Goal: Information Seeking & Learning: Learn about a topic

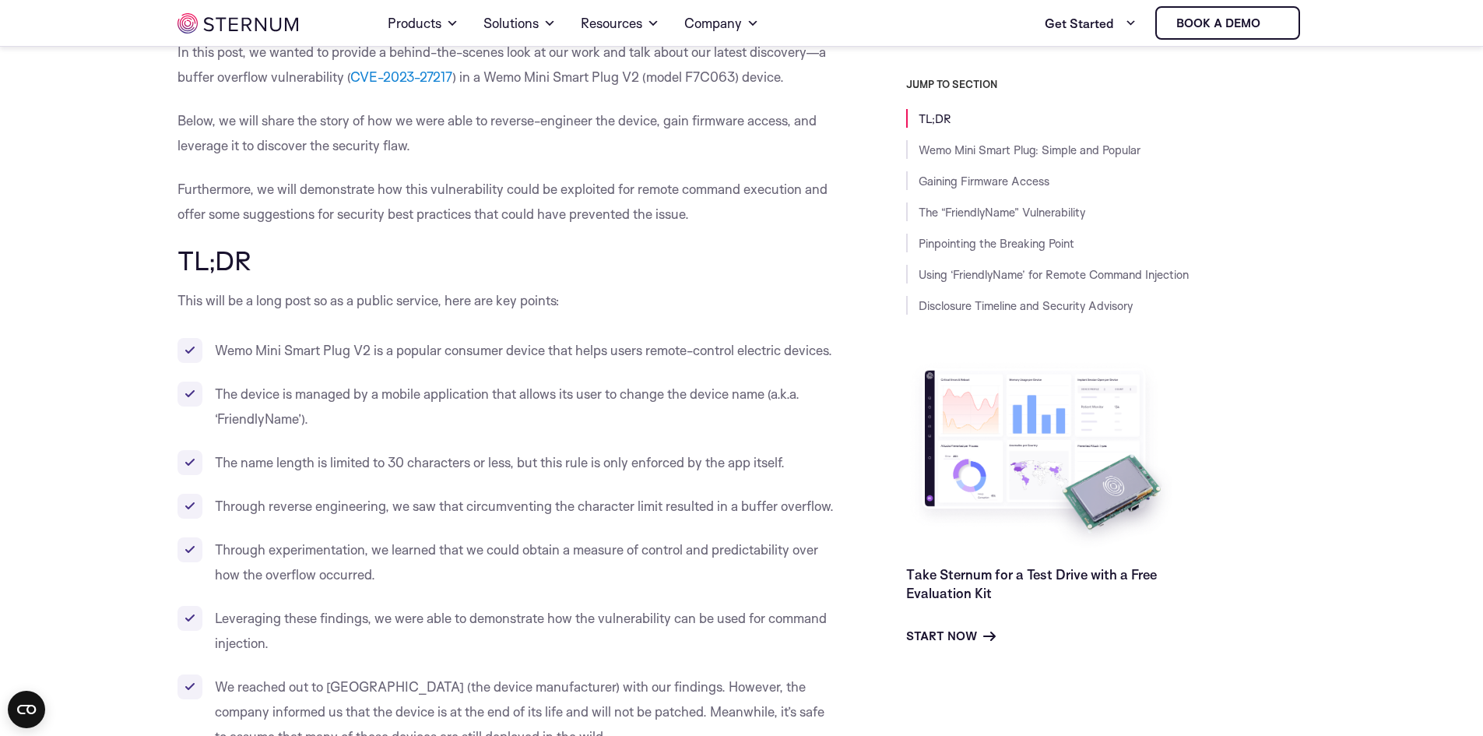
scroll to position [771, 0]
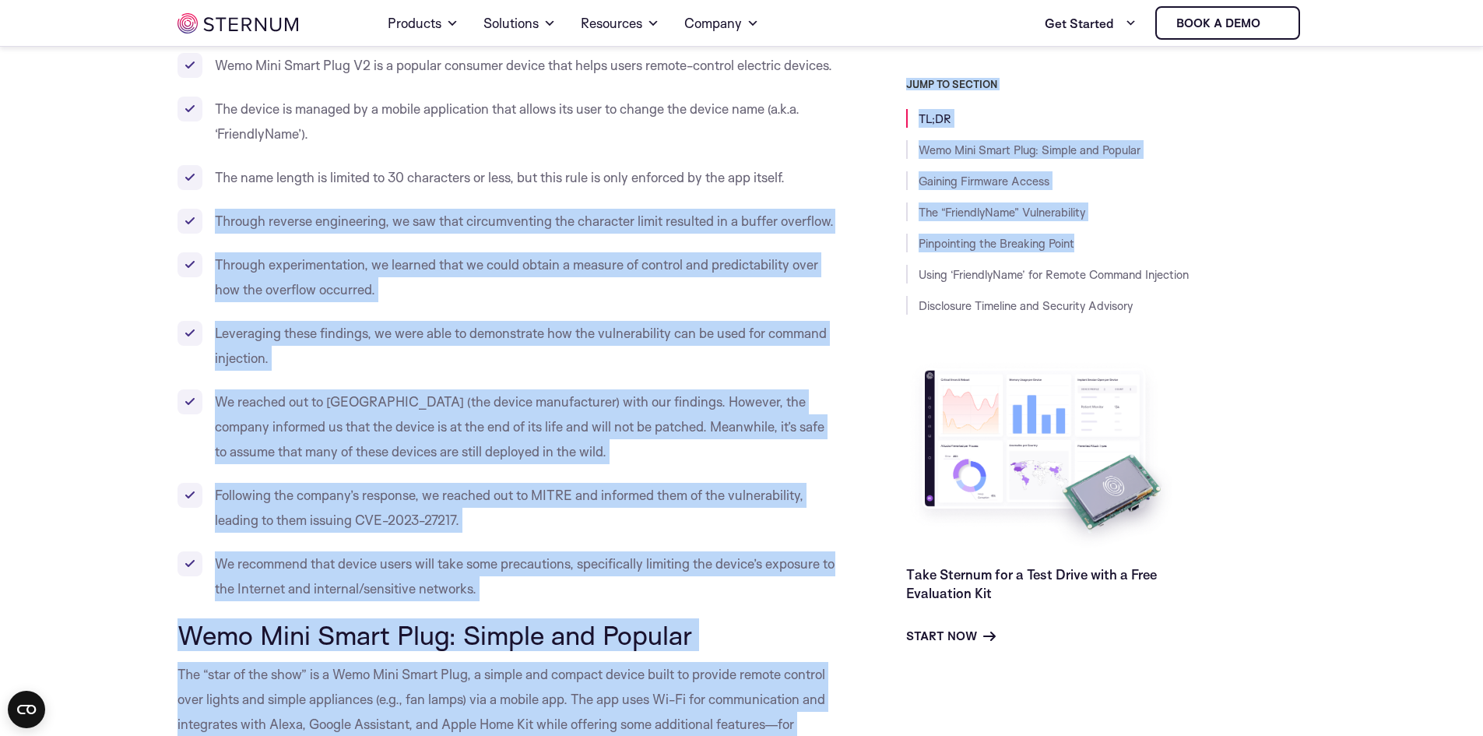
drag, startPoint x: 235, startPoint y: 248, endPoint x: 850, endPoint y: 252, distance: 615.1
click at [381, 302] on li "Through experimentation, we learned that we could obtain a measure of control a…" at bounding box center [507, 277] width 659 height 50
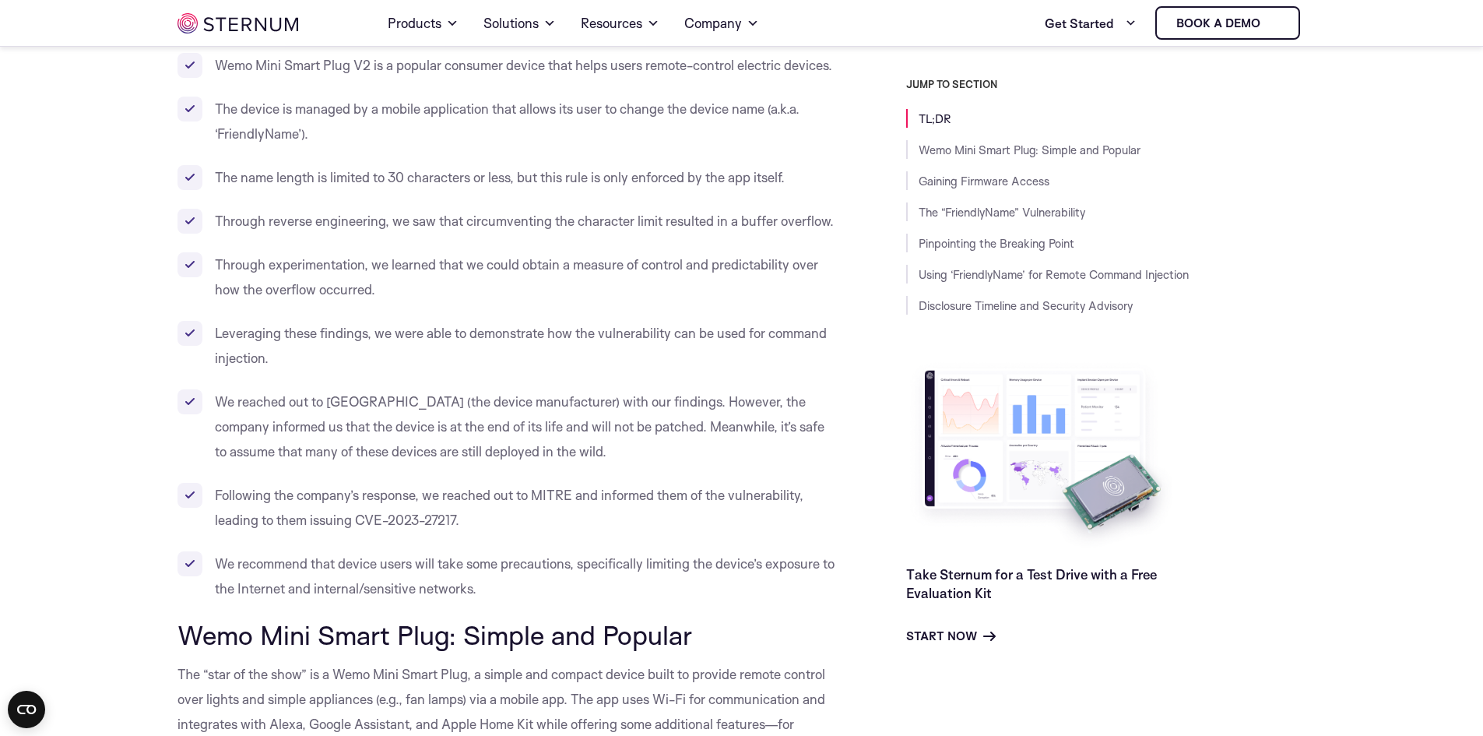
click at [627, 234] on li "Through reverse engineering, we saw that circumventing the character limit resu…" at bounding box center [507, 221] width 659 height 25
click at [658, 234] on li "Through reverse engineering, we saw that circumventing the character limit resu…" at bounding box center [507, 221] width 659 height 25
click at [716, 234] on li "Through reverse engineering, we saw that circumventing the character limit resu…" at bounding box center [507, 221] width 659 height 25
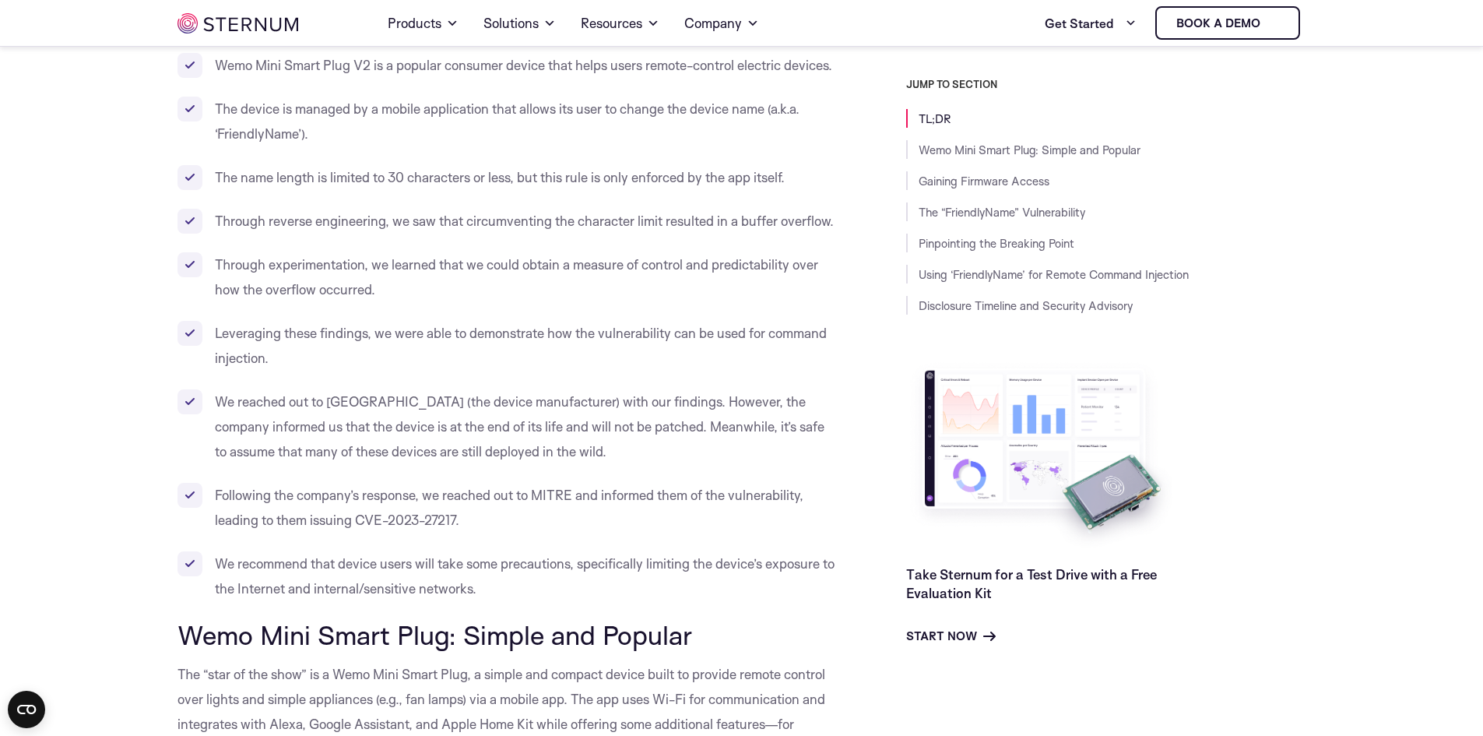
click at [801, 234] on li "Through reverse engineering, we saw that circumventing the character limit resu…" at bounding box center [507, 221] width 659 height 25
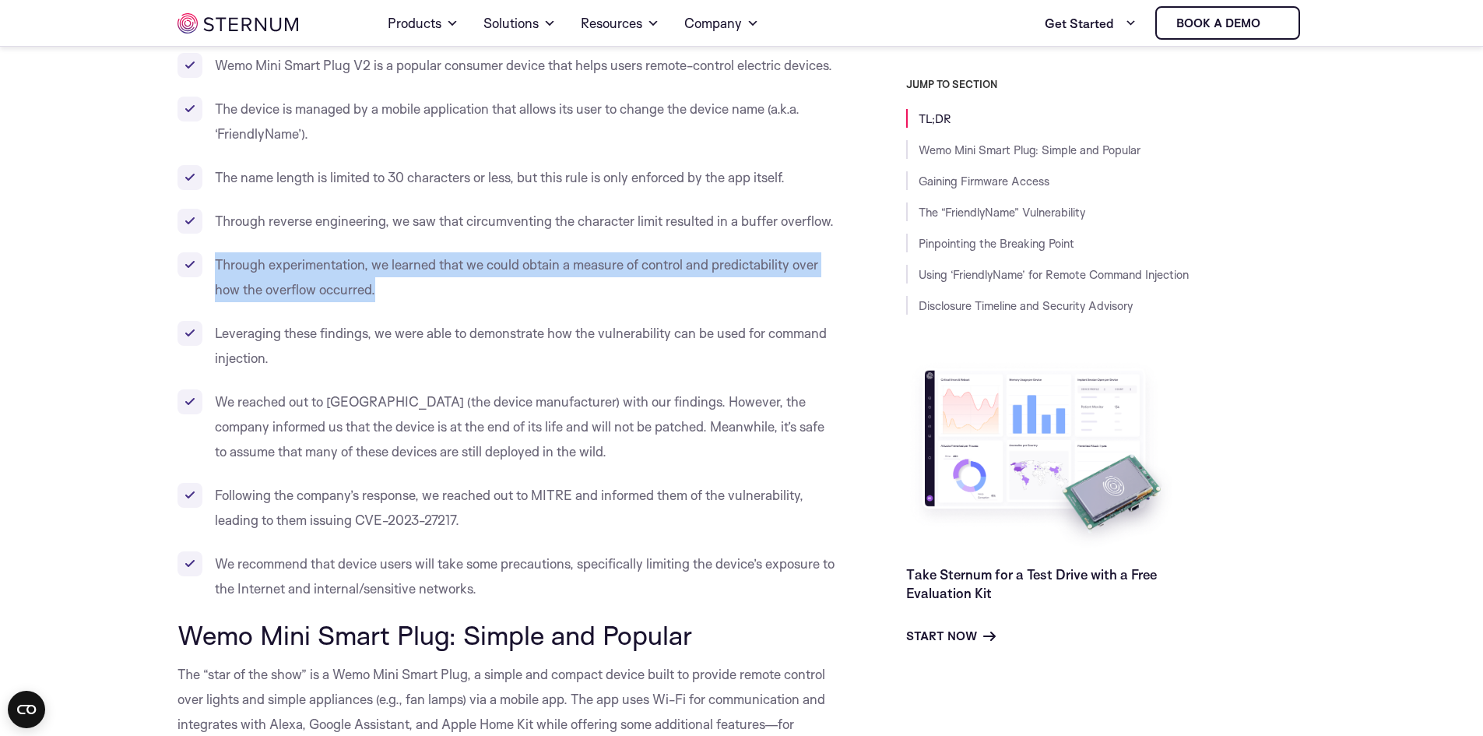
drag, startPoint x: 216, startPoint y: 295, endPoint x: 455, endPoint y: 315, distance: 239.9
click at [455, 302] on li "Through experimentation, we learned that we could obtain a measure of control a…" at bounding box center [507, 277] width 659 height 50
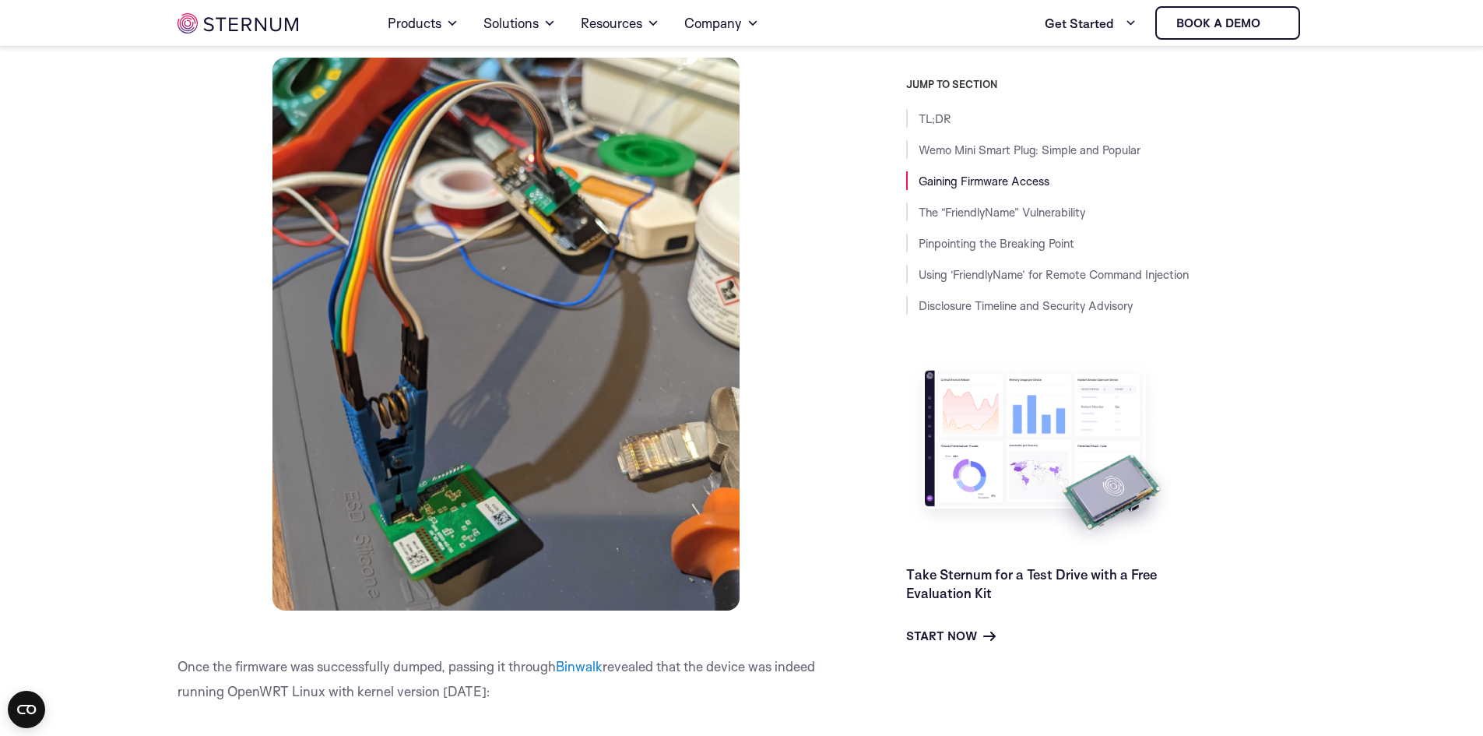
scroll to position [3885, 0]
